Goal: Find specific page/section: Find specific page/section

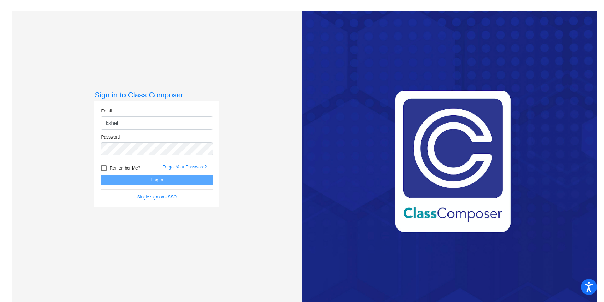
type input "[EMAIL_ADDRESS][DOMAIN_NAME]"
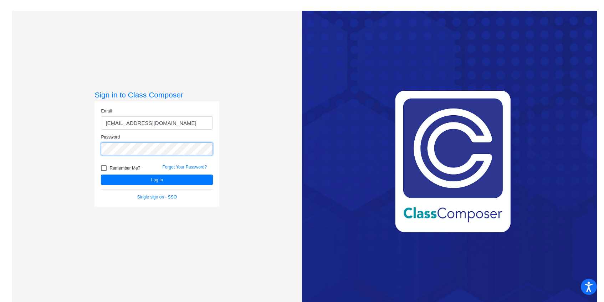
click at [101, 174] on button "Log In" at bounding box center [157, 179] width 112 height 10
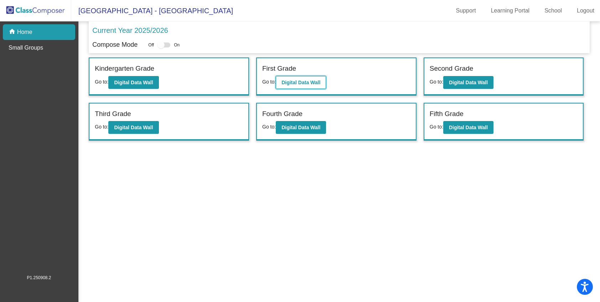
click at [312, 83] on b "Digital Data Wall" at bounding box center [301, 83] width 39 height 6
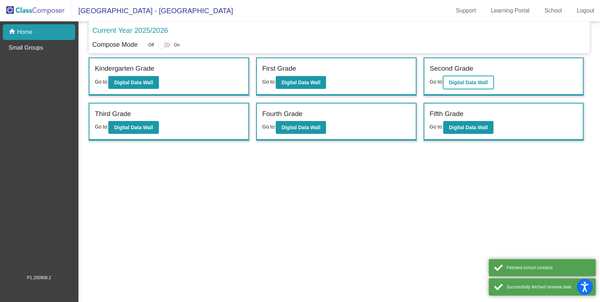
click at [473, 82] on b "Digital Data Wall" at bounding box center [468, 83] width 39 height 6
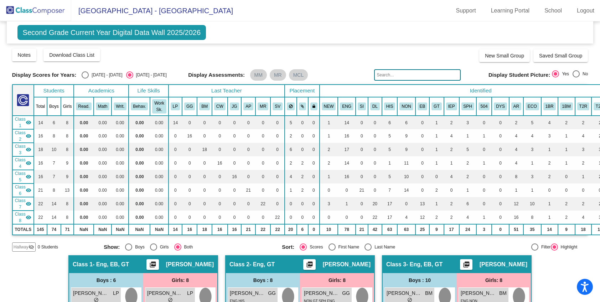
click at [405, 76] on input "text" at bounding box center [417, 74] width 86 height 11
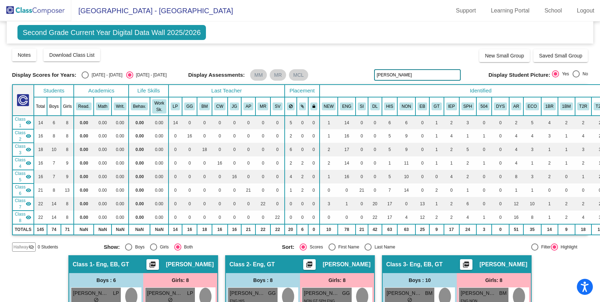
type input "Talavera"
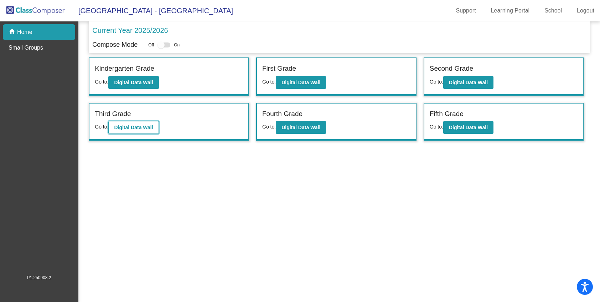
click at [136, 127] on b "Digital Data Wall" at bounding box center [133, 127] width 39 height 6
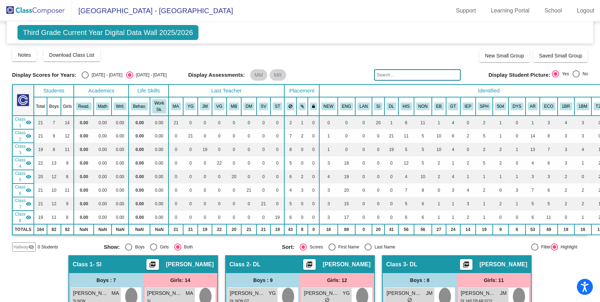
click at [397, 73] on input "text" at bounding box center [417, 74] width 86 height 11
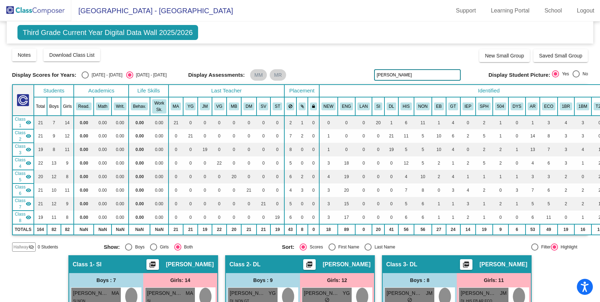
type input "talavera"
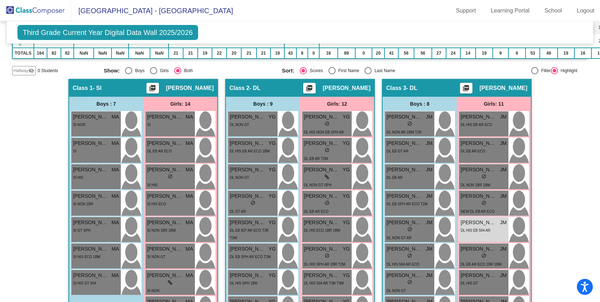
scroll to position [177, 0]
